Goal: Transaction & Acquisition: Purchase product/service

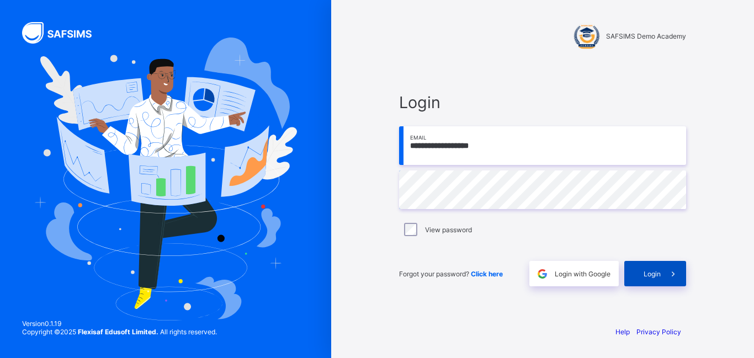
click at [651, 271] on span "Login" at bounding box center [652, 274] width 17 height 8
click at [653, 269] on div "Login" at bounding box center [655, 273] width 62 height 25
click at [643, 272] on div "Login" at bounding box center [655, 273] width 62 height 25
click at [688, 273] on div "**********" at bounding box center [542, 189] width 309 height 254
click at [656, 274] on span "Login" at bounding box center [652, 274] width 17 height 8
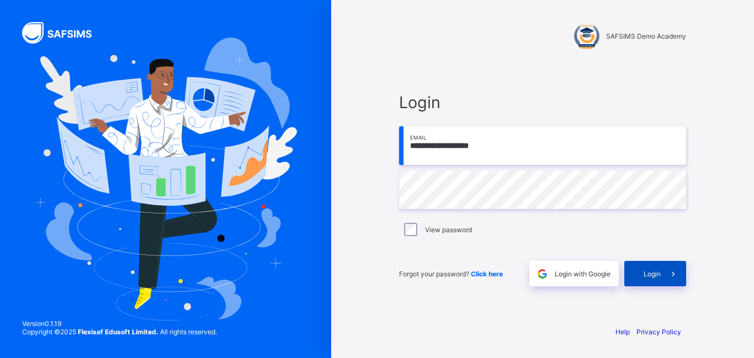
click at [653, 275] on span "Login" at bounding box center [652, 274] width 17 height 8
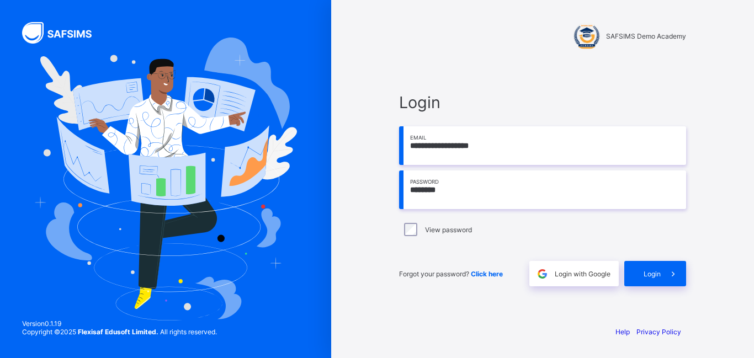
click at [624, 273] on div "Login" at bounding box center [655, 273] width 62 height 25
click at [415, 190] on input "********" at bounding box center [542, 190] width 287 height 39
type input "********"
click at [654, 279] on div "Login" at bounding box center [655, 273] width 62 height 25
click at [448, 190] on input "******" at bounding box center [542, 190] width 287 height 39
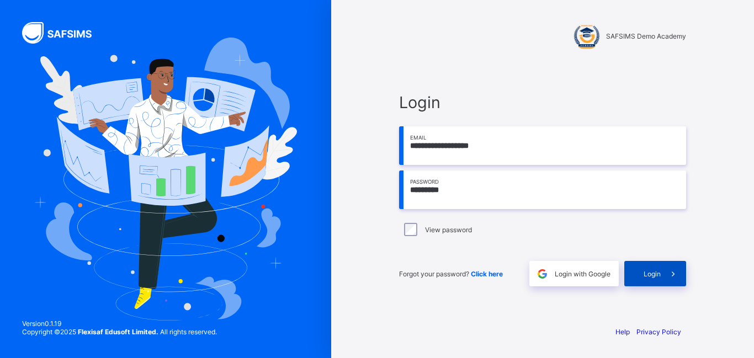
click at [676, 275] on icon at bounding box center [673, 274] width 12 height 10
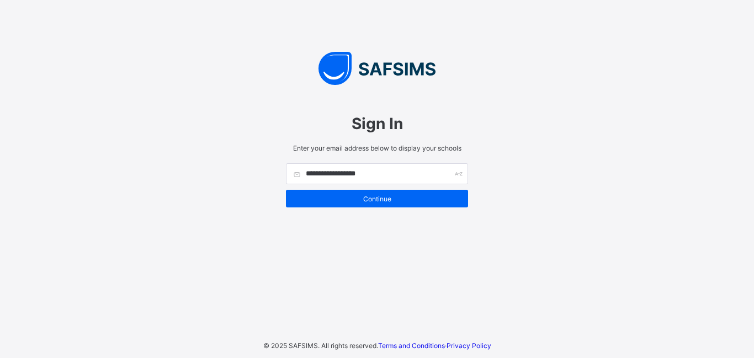
type input "**********"
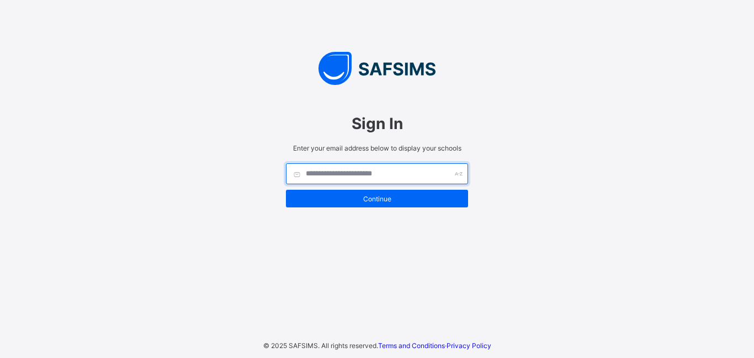
click at [393, 179] on input "text" at bounding box center [377, 173] width 182 height 21
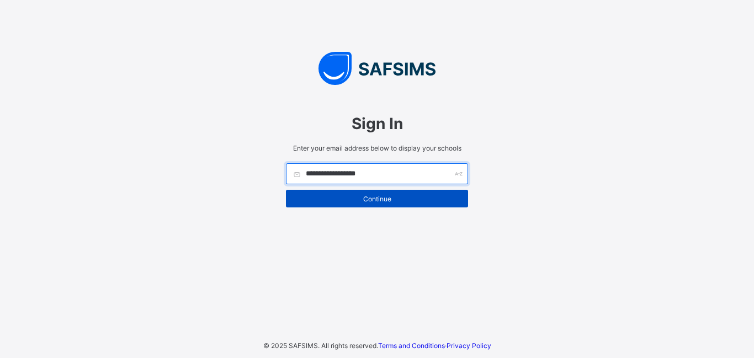
type input "**********"
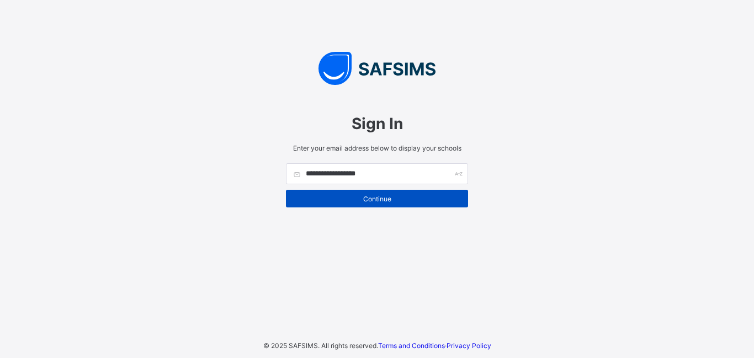
click at [375, 195] on span "Continue" at bounding box center [377, 199] width 166 height 8
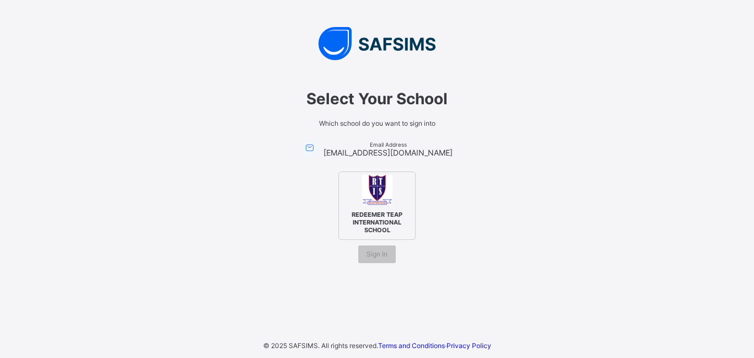
click at [370, 217] on span "REDEEMER TEAP INTERNATIONAL SCHOOL" at bounding box center [376, 222] width 67 height 29
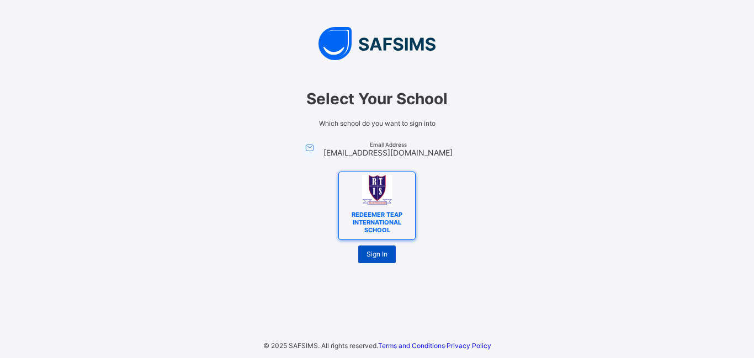
click at [385, 260] on div "Sign In" at bounding box center [377, 255] width 38 height 18
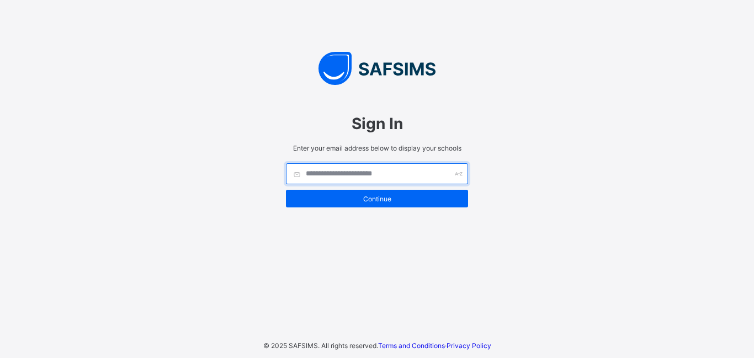
click at [365, 176] on input "text" at bounding box center [377, 173] width 182 height 21
drag, startPoint x: 356, startPoint y: 172, endPoint x: 336, endPoint y: 171, distance: 19.4
click at [336, 171] on input "text" at bounding box center [377, 173] width 182 height 21
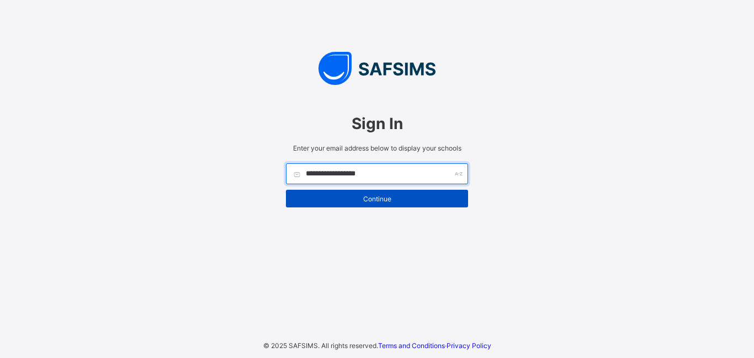
type input "**********"
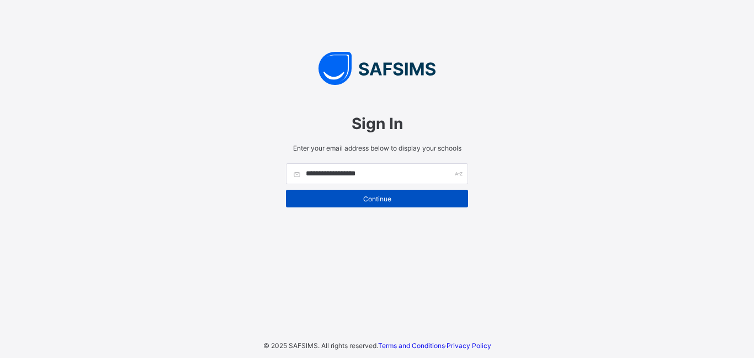
click at [375, 204] on div "Continue" at bounding box center [377, 199] width 182 height 18
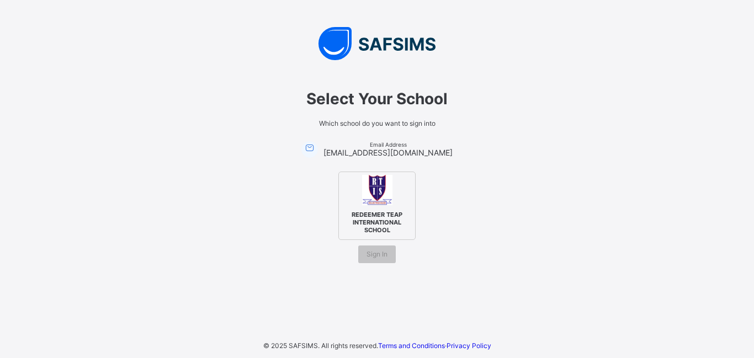
click at [378, 208] on span "REDEEMER TEAP INTERNATIONAL SCHOOL" at bounding box center [376, 222] width 67 height 29
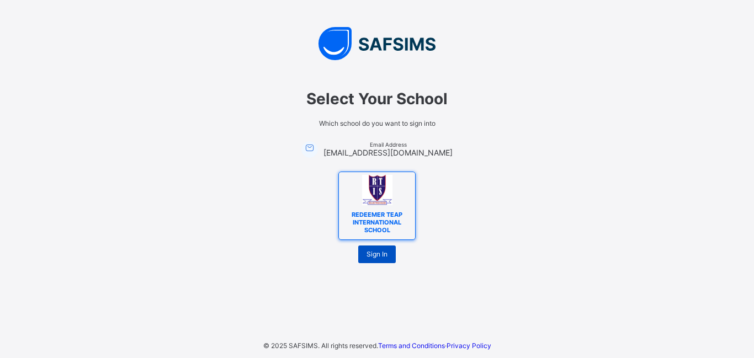
click at [386, 257] on span "Sign In" at bounding box center [377, 254] width 21 height 8
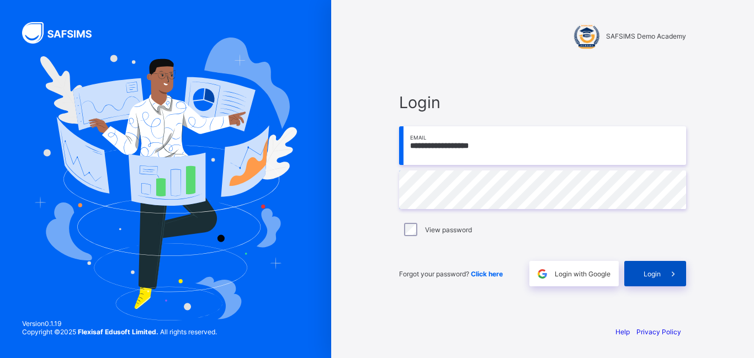
click at [655, 272] on span "Login" at bounding box center [652, 274] width 17 height 8
click at [645, 276] on span "Login" at bounding box center [652, 274] width 17 height 8
click at [650, 270] on span "Login" at bounding box center [652, 274] width 17 height 8
click at [654, 280] on div "Login" at bounding box center [655, 273] width 62 height 25
click at [418, 227] on div "View password" at bounding box center [543, 229] width 282 height 13
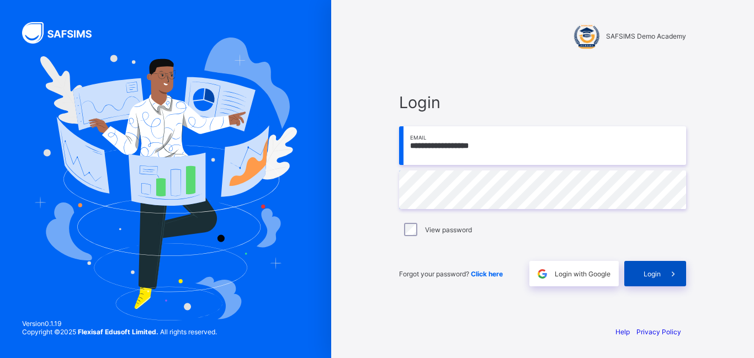
click at [653, 273] on span "Login" at bounding box center [652, 274] width 17 height 8
click at [664, 277] on span at bounding box center [673, 273] width 25 height 25
click at [649, 273] on span "Login" at bounding box center [652, 274] width 17 height 8
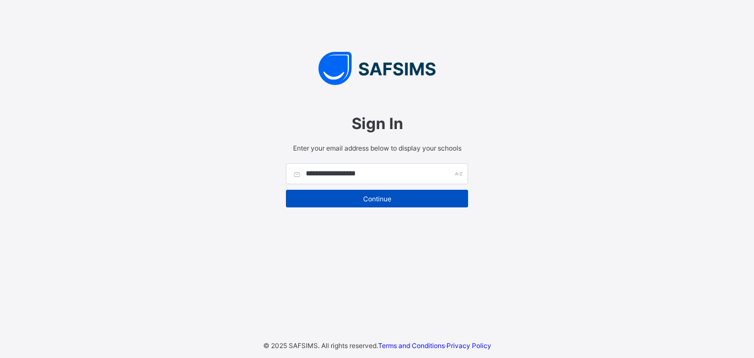
type input "**********"
click at [367, 199] on span "Continue" at bounding box center [377, 199] width 166 height 8
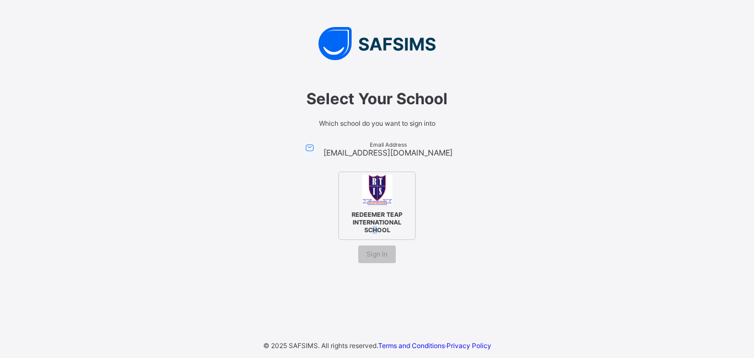
click at [376, 236] on div "REDEEMER TEAP INTERNATIONAL SCHOOL" at bounding box center [376, 206] width 77 height 68
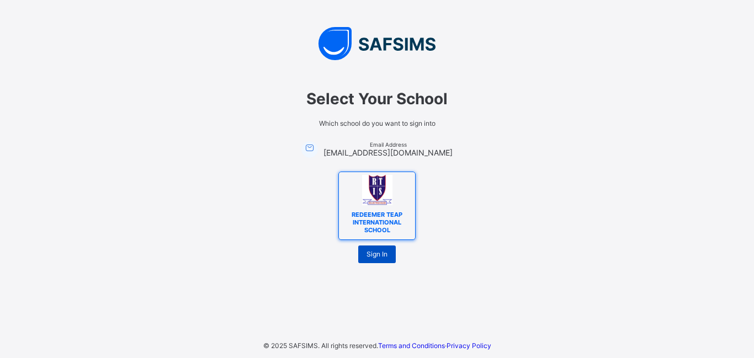
click at [379, 258] on span "Sign In" at bounding box center [377, 254] width 21 height 8
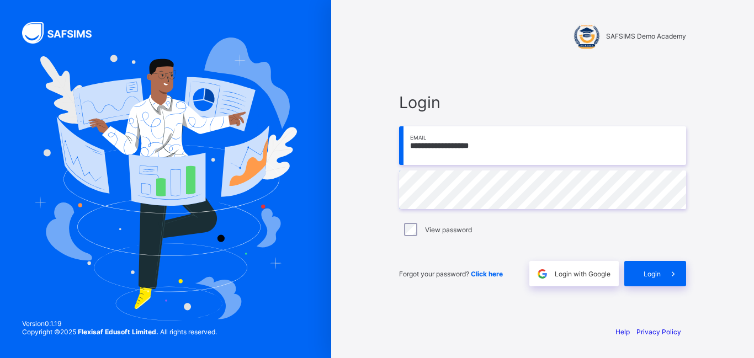
click at [417, 235] on div "View password" at bounding box center [543, 229] width 282 height 13
click at [641, 269] on div "Login" at bounding box center [655, 273] width 62 height 25
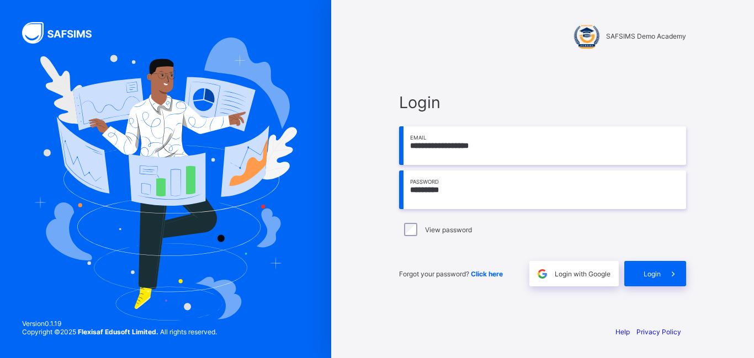
click at [433, 190] on input "*********" at bounding box center [542, 190] width 287 height 39
drag, startPoint x: 480, startPoint y: 197, endPoint x: 468, endPoint y: 179, distance: 21.1
click at [479, 197] on input "**********" at bounding box center [542, 190] width 287 height 39
type input "*********"
click at [643, 230] on div "View password" at bounding box center [543, 229] width 282 height 13
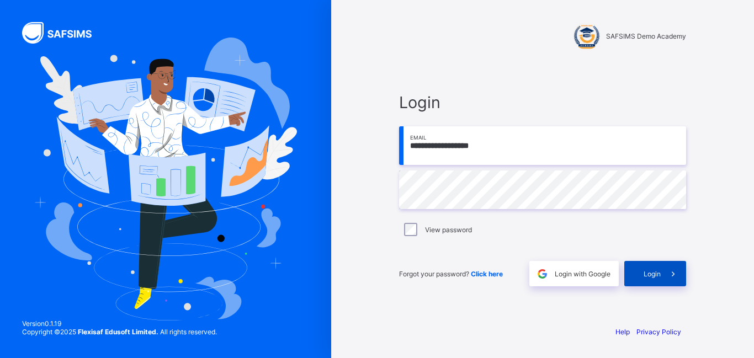
click at [659, 272] on span "Login" at bounding box center [652, 274] width 17 height 8
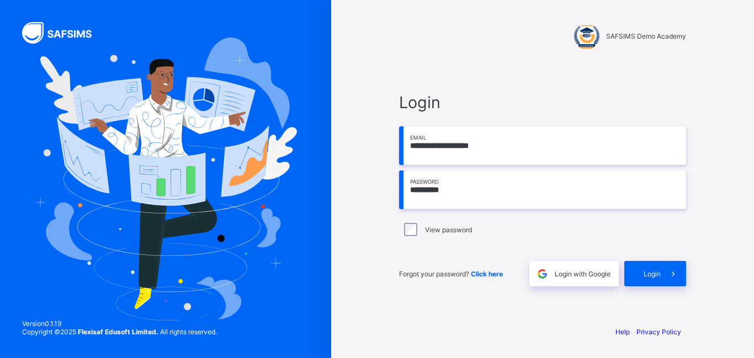
drag, startPoint x: 0, startPoint y: 0, endPoint x: 461, endPoint y: 195, distance: 500.5
click at [461, 195] on input "*********" at bounding box center [542, 190] width 287 height 39
type input "********"
click at [659, 271] on span "Login" at bounding box center [652, 274] width 17 height 8
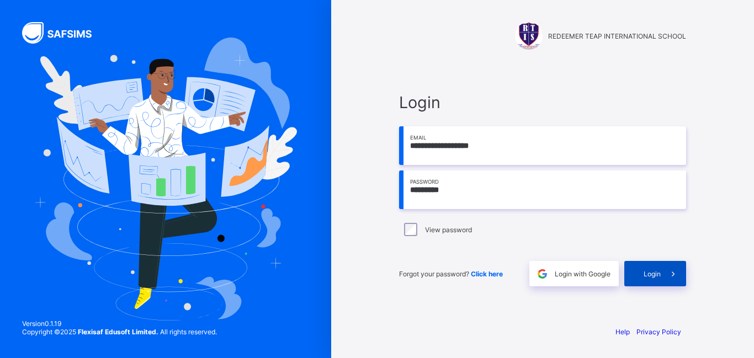
click at [658, 273] on span "Login" at bounding box center [652, 274] width 17 height 8
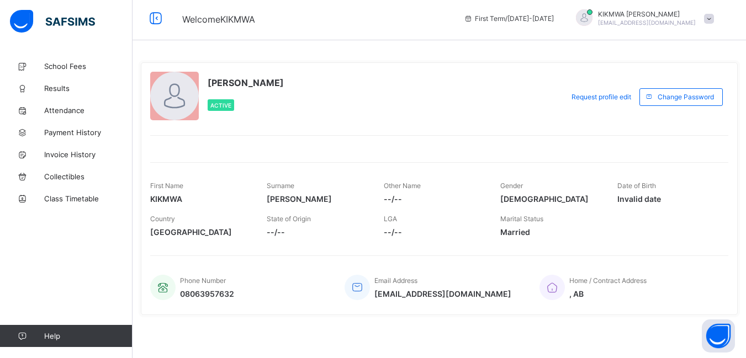
scroll to position [5, 0]
click at [79, 61] on link "School Fees" at bounding box center [66, 66] width 132 height 22
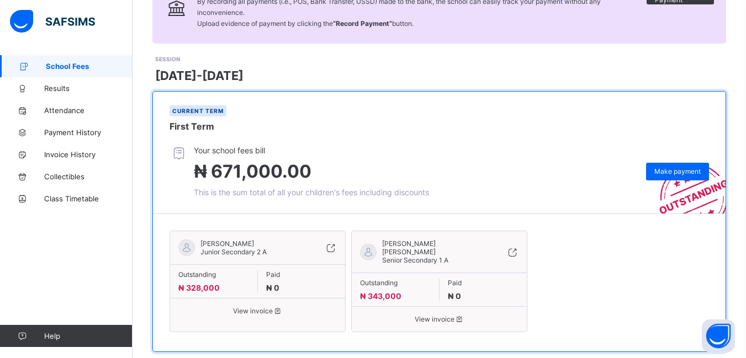
scroll to position [124, 0]
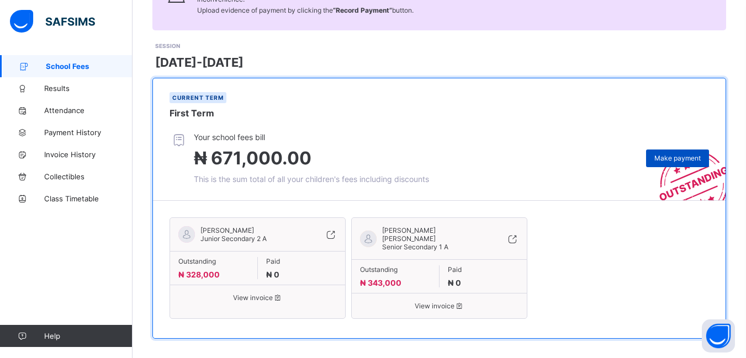
click at [681, 159] on span "Make payment" at bounding box center [677, 158] width 46 height 8
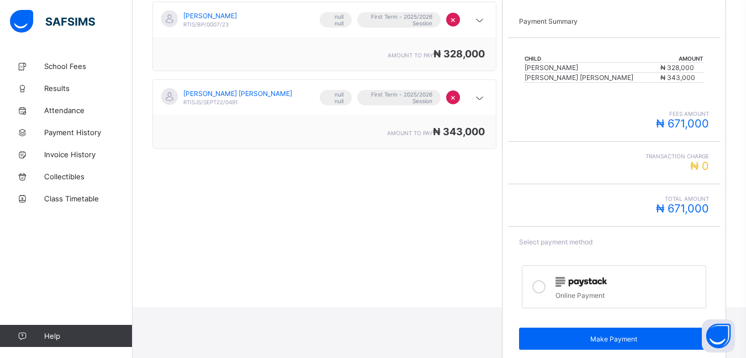
scroll to position [219, 0]
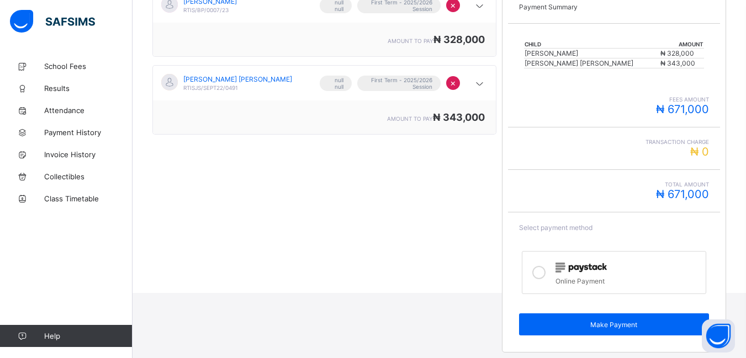
click at [544, 273] on icon at bounding box center [538, 272] width 13 height 13
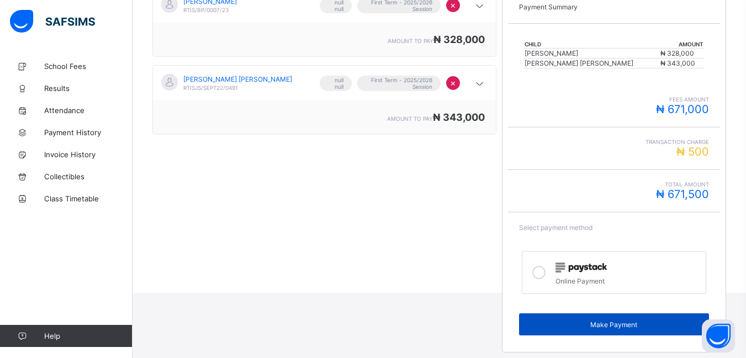
click at [578, 330] on div "Make Payment" at bounding box center [613, 325] width 189 height 22
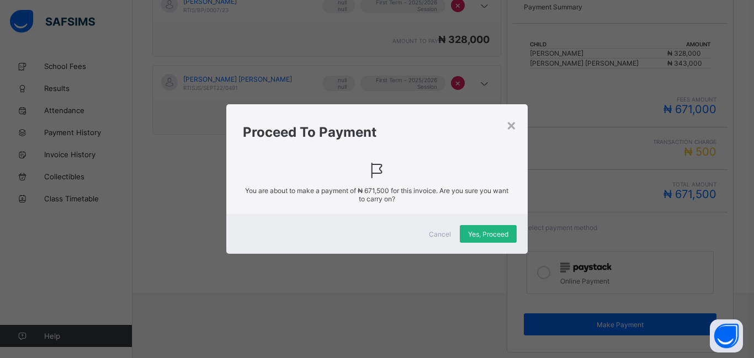
click at [484, 235] on span "Yes, Proceed" at bounding box center [488, 234] width 40 height 8
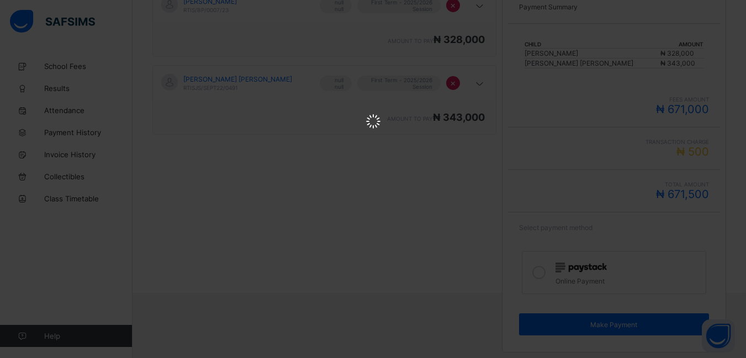
scroll to position [0, 0]
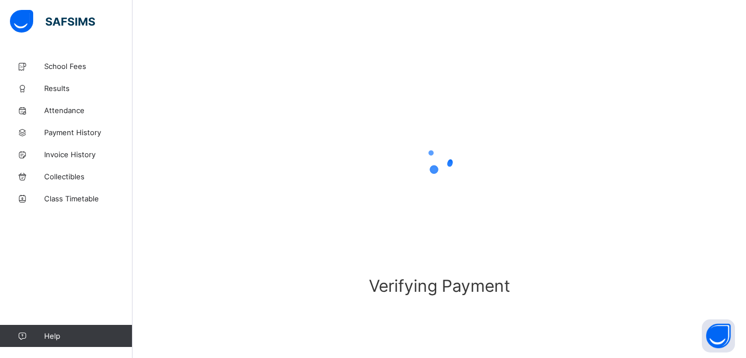
scroll to position [64, 0]
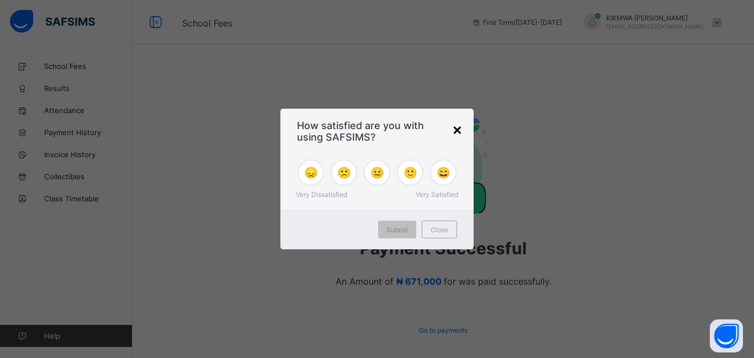
click at [455, 134] on div "×" at bounding box center [457, 129] width 10 height 19
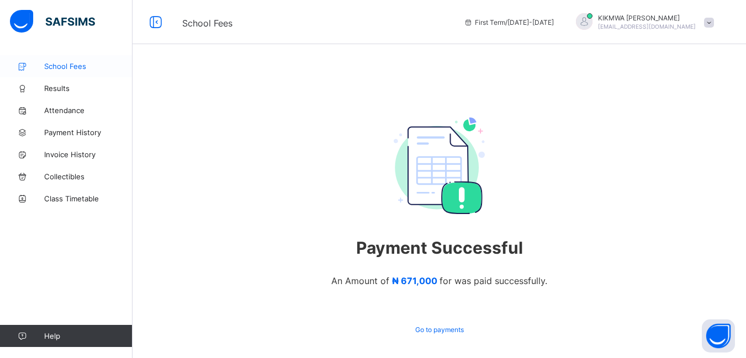
click at [61, 67] on span "School Fees" at bounding box center [88, 66] width 88 height 9
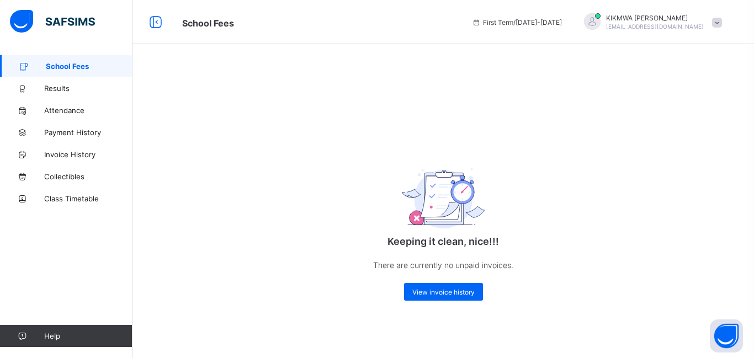
click at [56, 65] on span "School Fees" at bounding box center [89, 66] width 87 height 9
click at [459, 286] on div "View invoice history" at bounding box center [443, 292] width 79 height 18
click at [67, 132] on span "Payment History" at bounding box center [88, 132] width 88 height 9
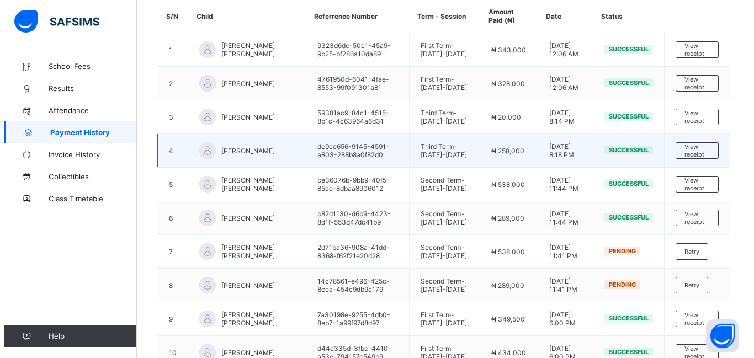
scroll to position [110, 0]
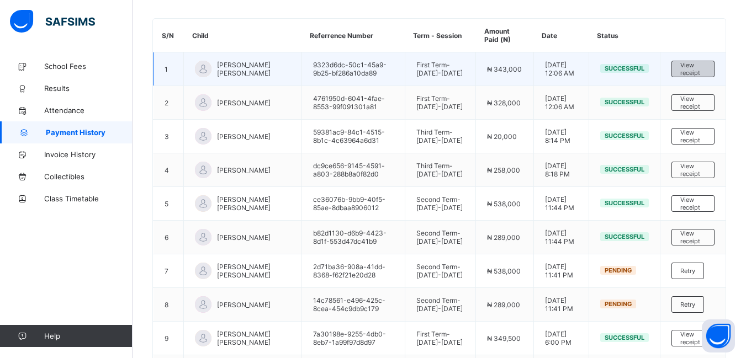
click at [700, 72] on span "View receipt" at bounding box center [692, 68] width 25 height 15
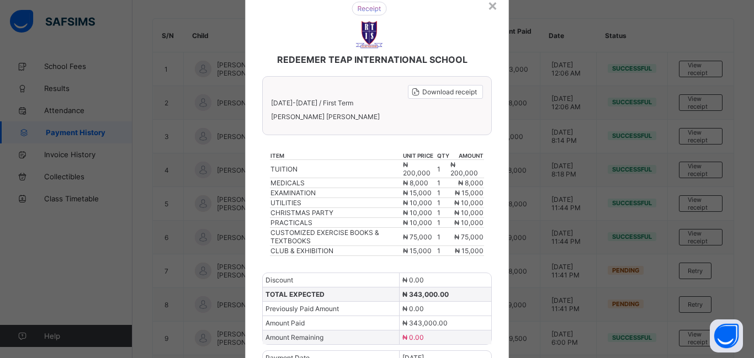
scroll to position [98, 0]
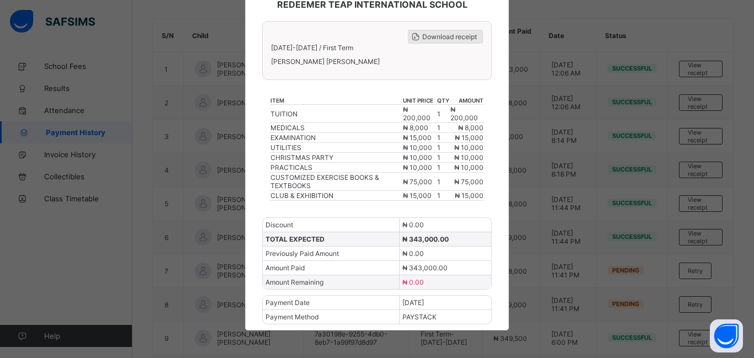
click at [447, 38] on span "Download receipt" at bounding box center [449, 37] width 55 height 8
click at [517, 38] on div "× REDEEMER TEAP INTERNATIONAL SCHOOL Download receipt 2025-2026 / First Term BR…" at bounding box center [377, 179] width 754 height 358
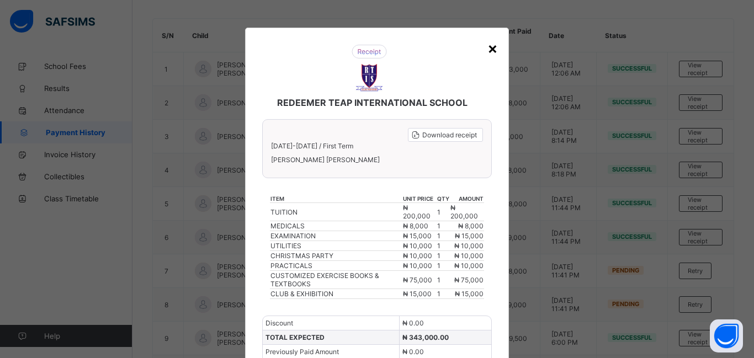
click at [489, 47] on div "×" at bounding box center [492, 48] width 10 height 19
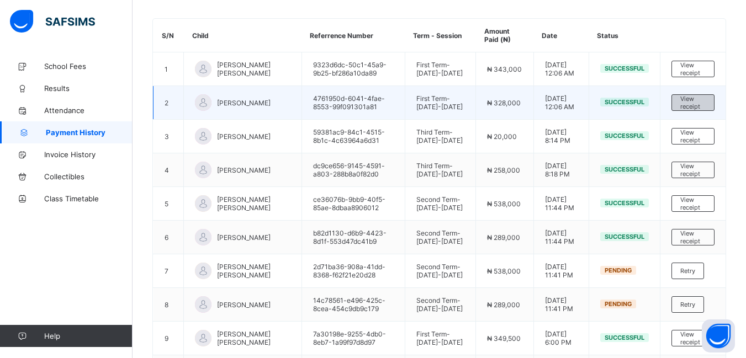
click at [696, 110] on span "View receipt" at bounding box center [692, 102] width 25 height 15
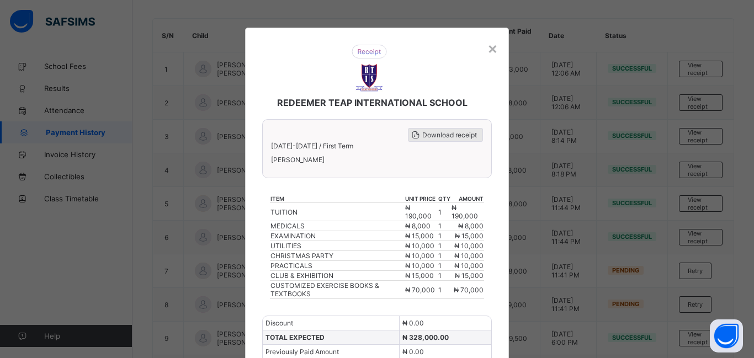
click at [450, 140] on div "Download receipt" at bounding box center [445, 135] width 75 height 14
click at [489, 49] on div "×" at bounding box center [492, 48] width 10 height 19
